Goal: Task Accomplishment & Management: Use online tool/utility

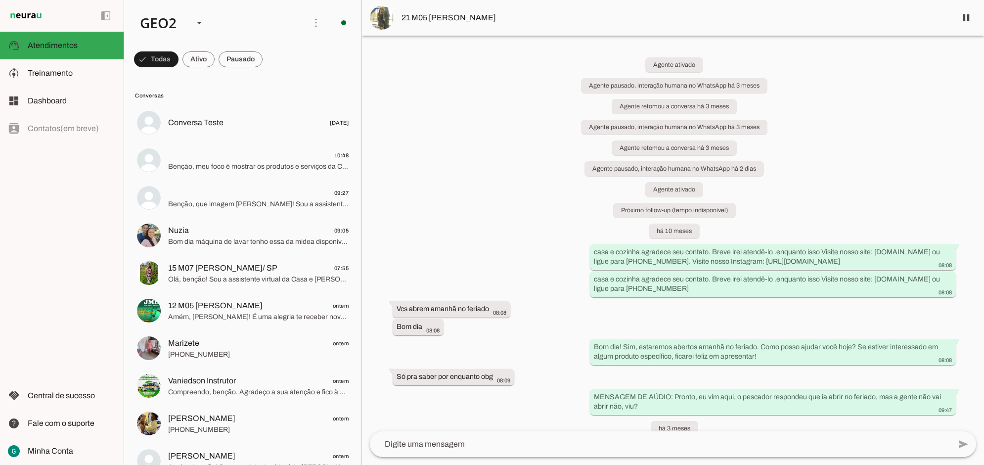
click at [472, 113] on div "Agente ativado Agente pausado, interação humana no WhatsApp há 3 meses Agente r…" at bounding box center [673, 233] width 622 height 395
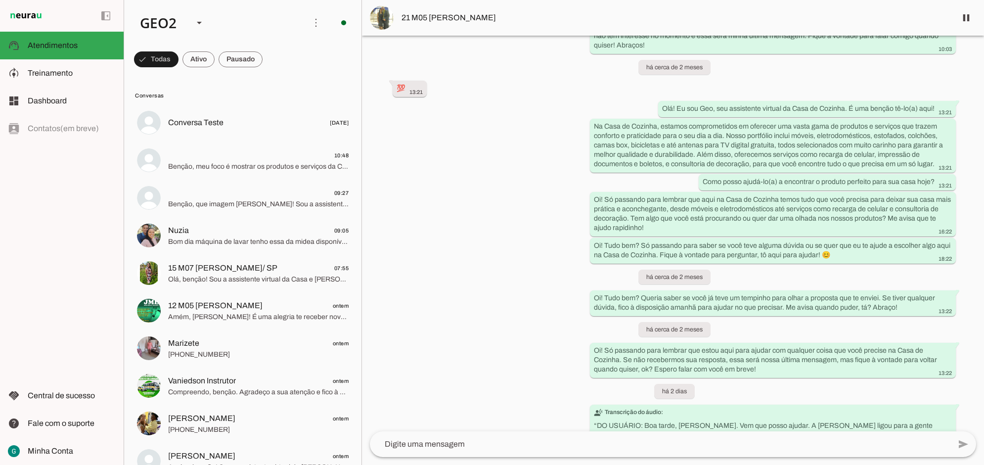
scroll to position [669, 0]
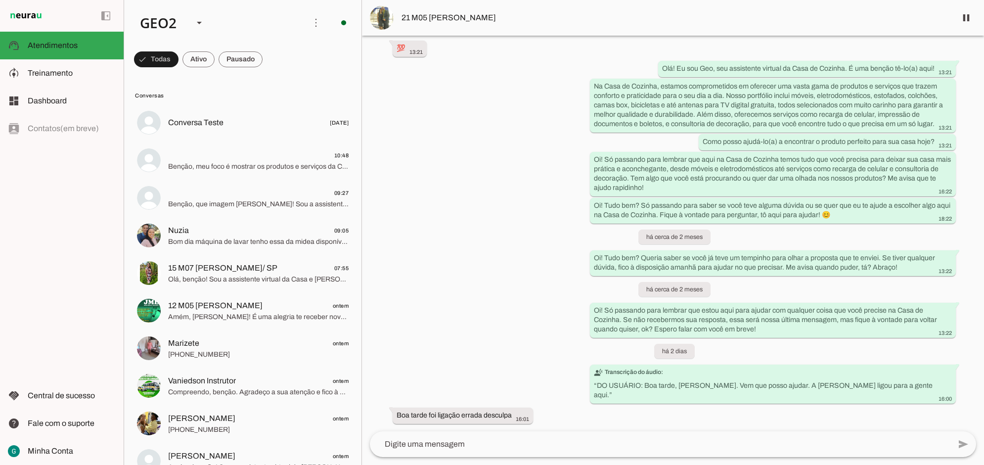
click at [472, 113] on div "Agente ativado Agente pausado, interação humana no WhatsApp há 3 meses Agente r…" at bounding box center [673, 233] width 622 height 395
click at [510, 238] on div "Agente ativado Agente pausado, interação humana no WhatsApp há 3 meses Agente r…" at bounding box center [673, 233] width 622 height 395
click at [471, 221] on div "Agente ativado Agente pausado, interação humana no WhatsApp há 3 meses Agente r…" at bounding box center [673, 233] width 622 height 395
click at [540, 205] on div "Agente ativado Agente pausado, interação humana no WhatsApp há 3 meses Agente r…" at bounding box center [673, 233] width 622 height 395
click at [525, 184] on div "Agente ativado Agente pausado, interação humana no WhatsApp há 3 meses Agente r…" at bounding box center [673, 233] width 622 height 395
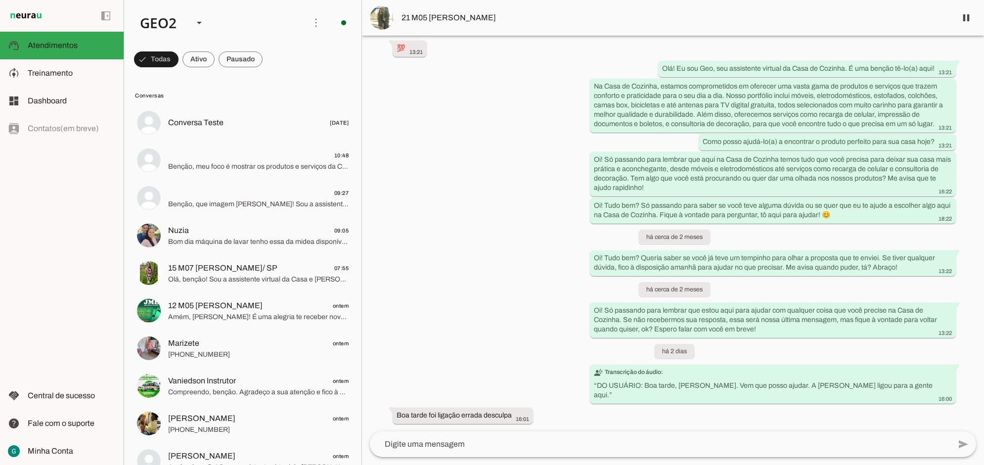
click at [483, 133] on div "Agente ativado Agente pausado, interação humana no WhatsApp há 3 meses Agente r…" at bounding box center [673, 233] width 622 height 395
click at [503, 259] on div "Agente ativado Agente pausado, interação humana no WhatsApp há 3 meses Agente r…" at bounding box center [673, 233] width 622 height 395
click at [514, 278] on div "Agente ativado Agente pausado, interação humana no WhatsApp há 3 meses Agente r…" at bounding box center [673, 233] width 622 height 395
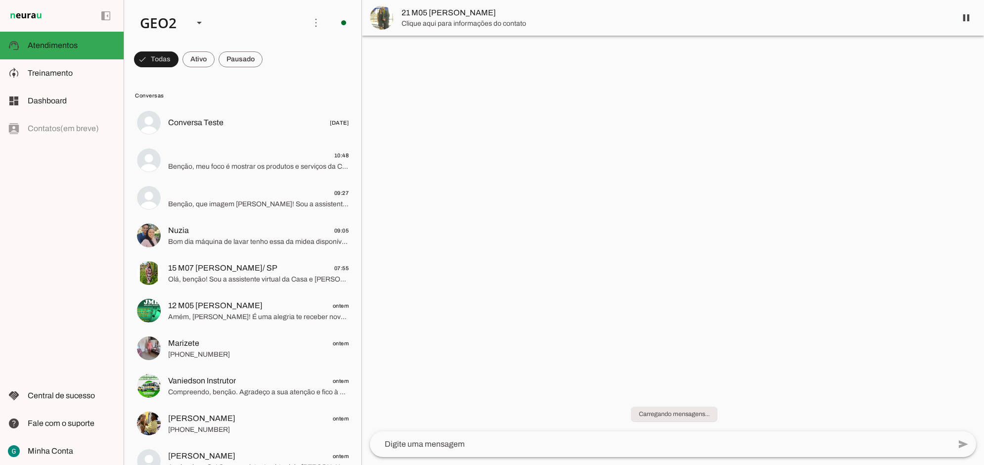
scroll to position [0, 0]
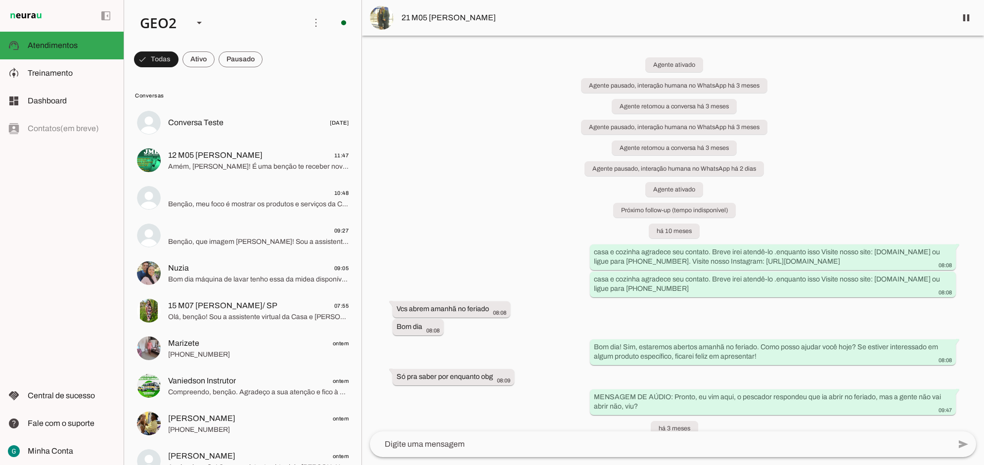
click at [846, 132] on div "Agente ativado Agente pausado, interação humana no WhatsApp há 3 meses Agente r…" at bounding box center [673, 233] width 622 height 395
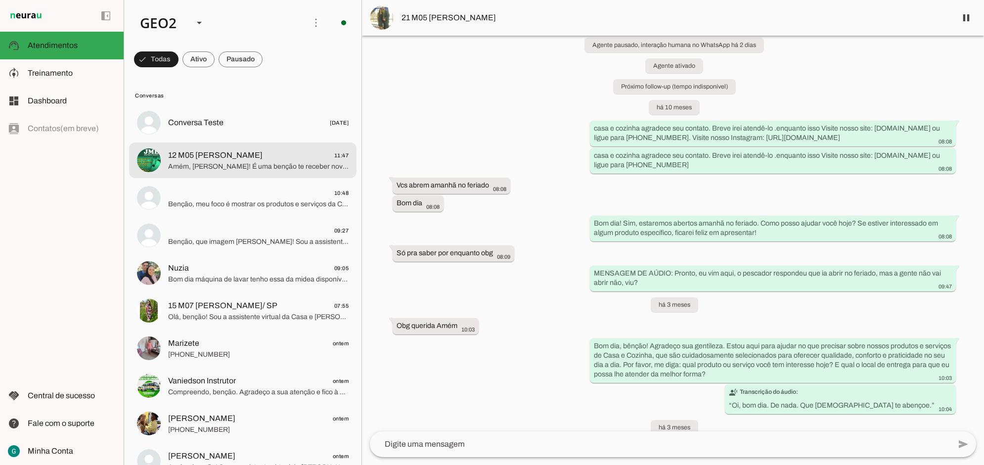
scroll to position [247, 0]
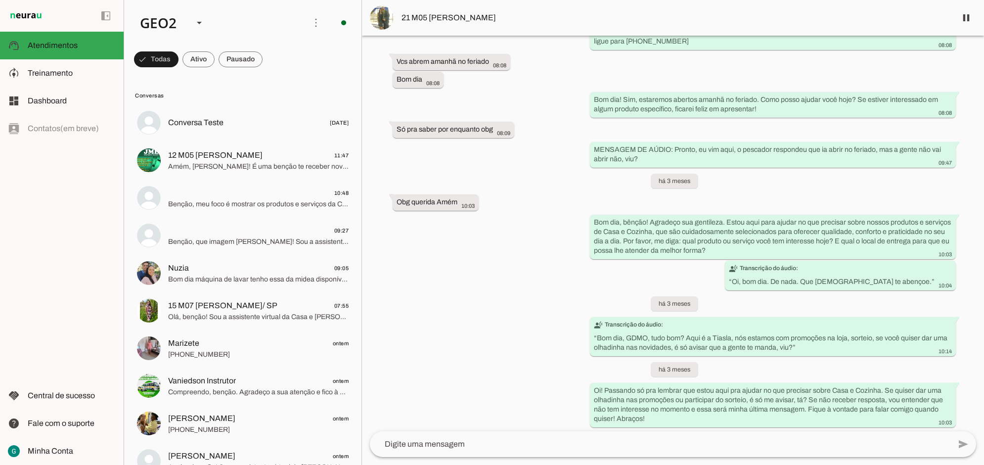
click at [519, 336] on div "Agente ativado Agente pausado, interação humana no WhatsApp há 3 meses Agente r…" at bounding box center [673, 233] width 622 height 395
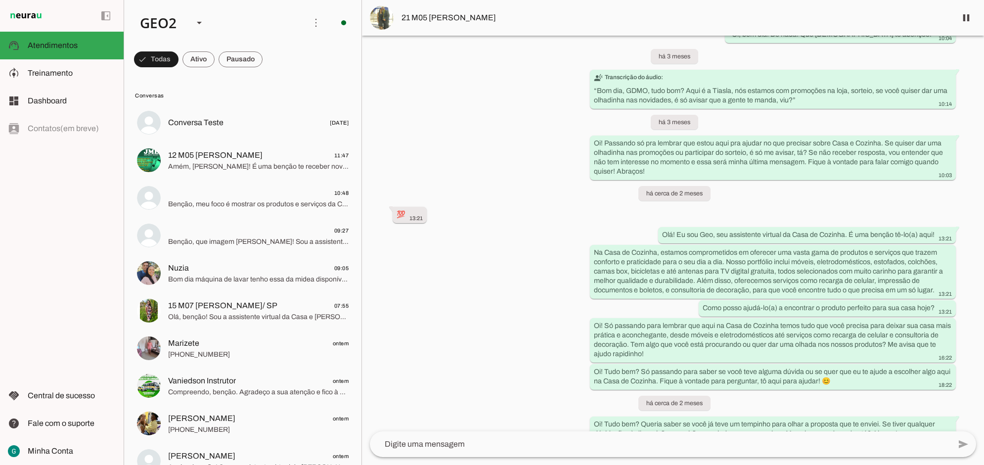
click at [476, 174] on div "Agente ativado Agente pausado, interação humana no WhatsApp há 3 meses Agente r…" at bounding box center [673, 233] width 622 height 395
click at [471, 214] on div "Agente ativado Agente pausado, interação humana no WhatsApp há 3 meses Agente r…" at bounding box center [673, 233] width 622 height 395
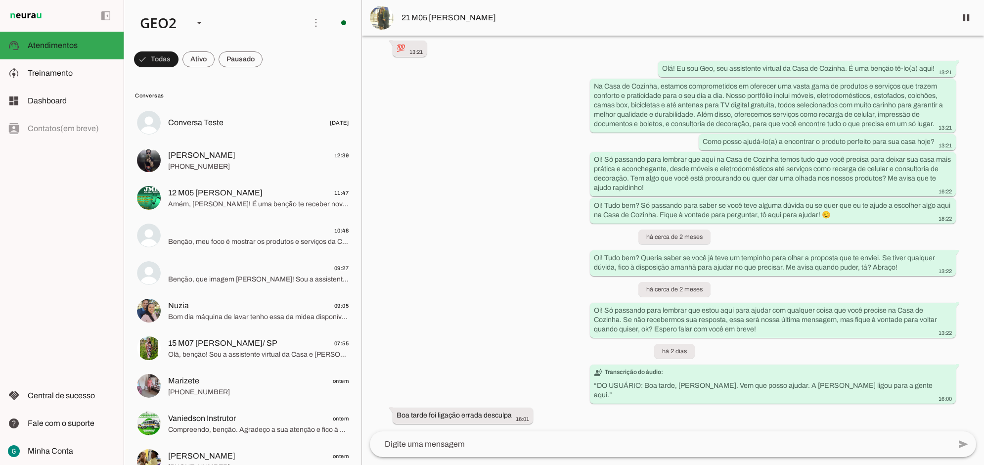
scroll to position [0, 0]
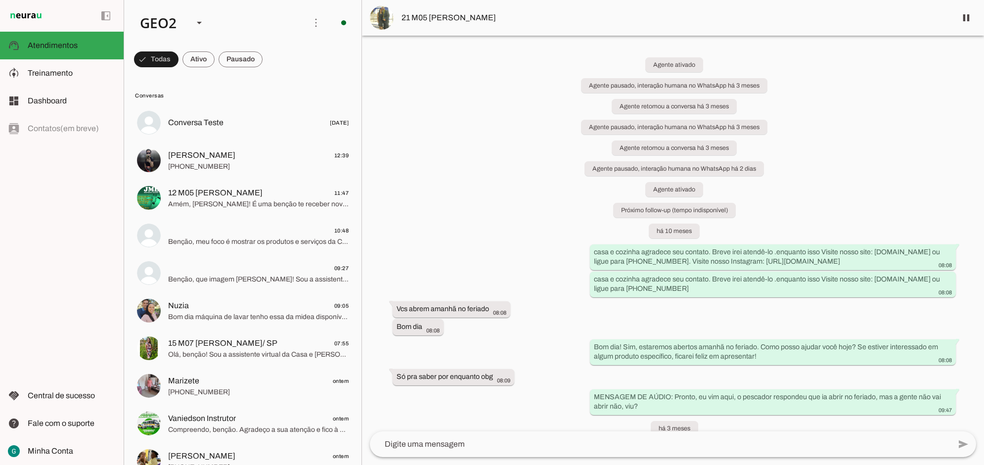
click at [540, 209] on div "Agente ativado Agente pausado, interação humana no WhatsApp há 3 meses Agente r…" at bounding box center [673, 233] width 622 height 395
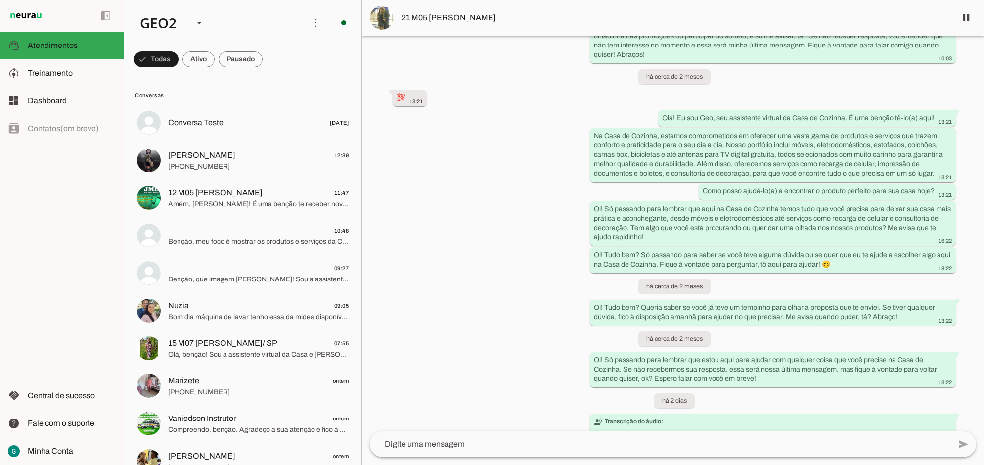
scroll to position [669, 0]
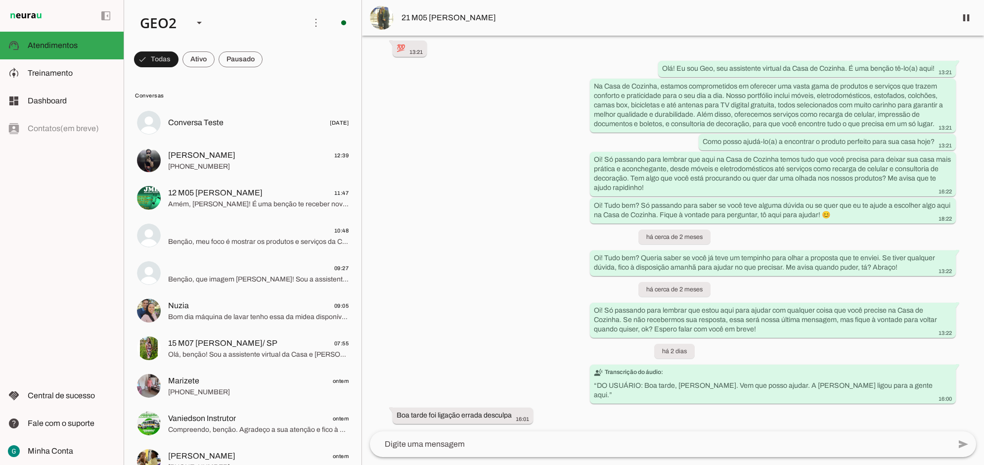
click at [485, 208] on div "Agente ativado Agente pausado, interação humana no WhatsApp há 3 meses Agente r…" at bounding box center [673, 233] width 622 height 395
click at [467, 273] on div "Agente ativado Agente pausado, interação humana no WhatsApp há 3 meses Agente r…" at bounding box center [673, 233] width 622 height 395
click at [479, 296] on div "Agente ativado Agente pausado, interação humana no WhatsApp há 3 meses Agente r…" at bounding box center [673, 233] width 622 height 395
click at [456, 231] on div "Agente ativado Agente pausado, interação humana no WhatsApp há 3 meses Agente r…" at bounding box center [673, 233] width 622 height 395
click at [477, 191] on div "Agente ativado Agente pausado, interação humana no WhatsApp há 3 meses Agente r…" at bounding box center [673, 233] width 622 height 395
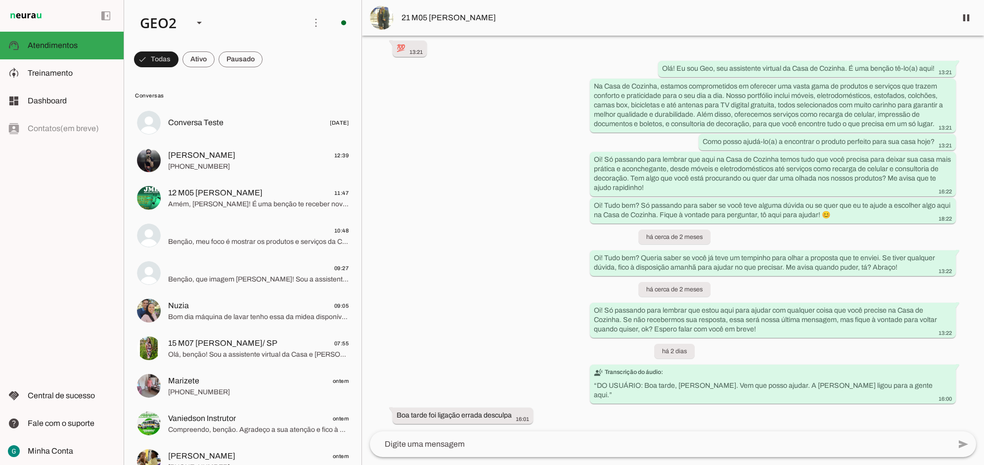
click at [479, 187] on div "Agente ativado Agente pausado, interação humana no WhatsApp há 3 meses Agente r…" at bounding box center [673, 233] width 622 height 395
click at [479, 188] on div "Agente ativado Agente pausado, interação humana no WhatsApp há 3 meses Agente r…" at bounding box center [673, 233] width 622 height 395
click at [490, 279] on div "Agente ativado Agente pausado, interação humana no WhatsApp há 3 meses Agente r…" at bounding box center [673, 233] width 622 height 395
click at [580, 194] on div "Agente ativado Agente pausado, interação humana no WhatsApp há 3 meses Agente r…" at bounding box center [673, 233] width 622 height 395
click at [481, 191] on div "Agente ativado Agente pausado, interação humana no WhatsApp há 3 meses Agente r…" at bounding box center [673, 233] width 622 height 395
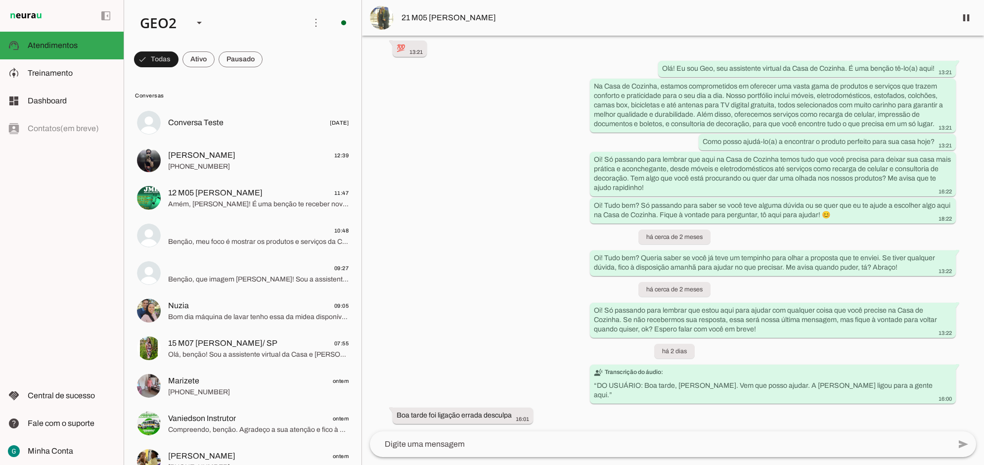
click at [461, 247] on div "Agente ativado Agente pausado, interação humana no WhatsApp há 3 meses Agente r…" at bounding box center [673, 233] width 622 height 395
